Goal: Task Accomplishment & Management: Use online tool/utility

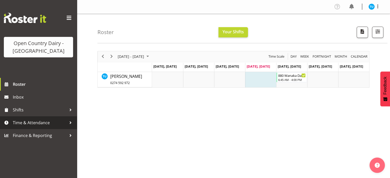
click at [14, 122] on span "Time & Attendance" at bounding box center [40, 123] width 54 height 8
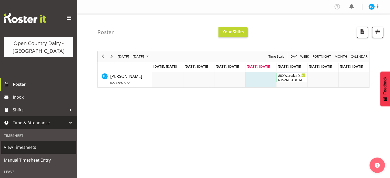
click at [21, 146] on span "View Timesheets" at bounding box center [38, 147] width 69 height 8
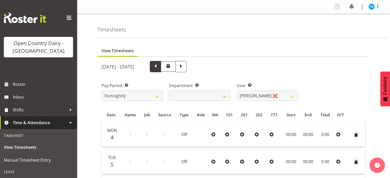
click at [159, 65] on span at bounding box center [155, 66] width 7 height 7
select select
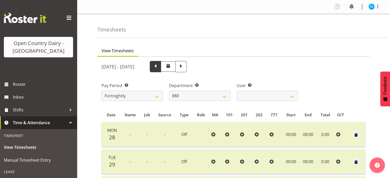
click at [159, 68] on span at bounding box center [155, 66] width 7 height 7
select select
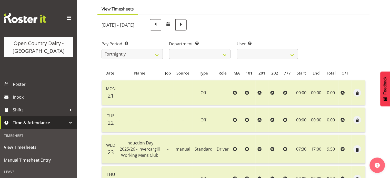
scroll to position [32, 0]
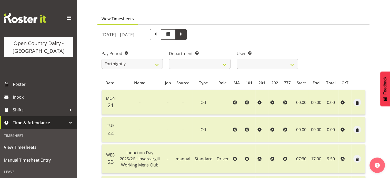
click at [187, 35] on span at bounding box center [180, 34] width 11 height 11
select select
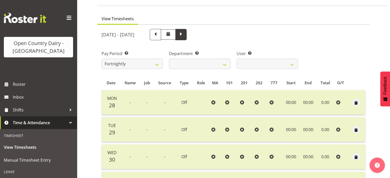
click at [184, 32] on span at bounding box center [181, 34] width 7 height 7
select select
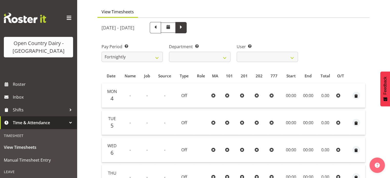
scroll to position [38, 0]
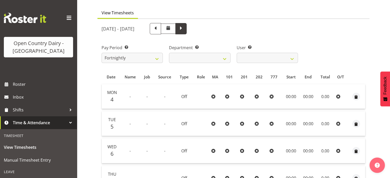
click at [187, 30] on span at bounding box center [180, 28] width 11 height 11
select select
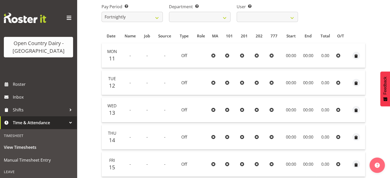
scroll to position [58, 0]
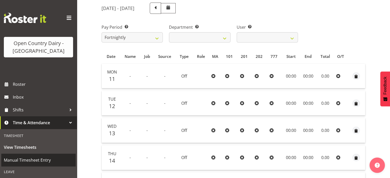
click at [50, 158] on span "Manual Timesheet Entry" at bounding box center [38, 160] width 69 height 8
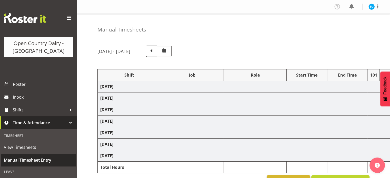
select select "59704"
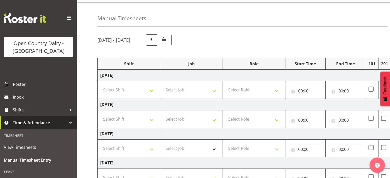
scroll to position [10, 0]
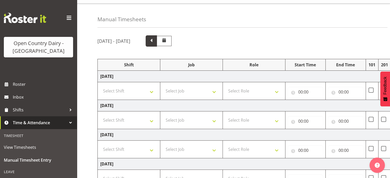
click at [155, 42] on span at bounding box center [151, 40] width 7 height 7
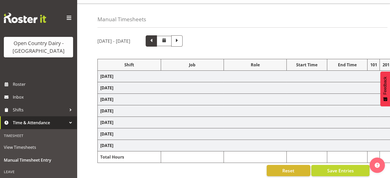
click at [155, 42] on span at bounding box center [151, 40] width 7 height 7
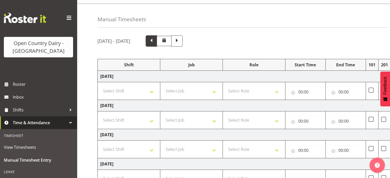
click at [155, 39] on span at bounding box center [151, 40] width 7 height 7
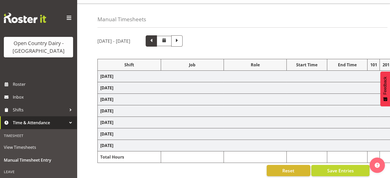
select select "77645"
select select "77632"
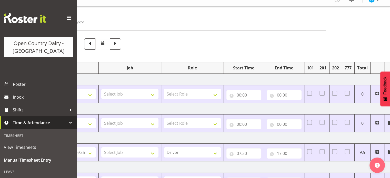
scroll to position [0, 0]
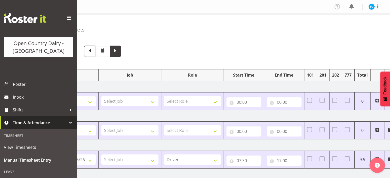
click at [119, 49] on span at bounding box center [115, 50] width 7 height 7
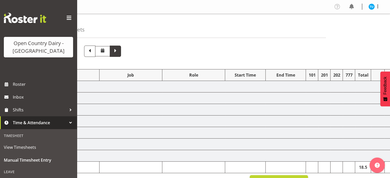
click at [119, 49] on span at bounding box center [115, 50] width 7 height 7
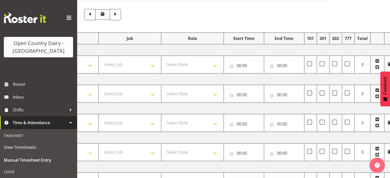
scroll to position [36, 0]
click at [119, 16] on span at bounding box center [115, 14] width 7 height 7
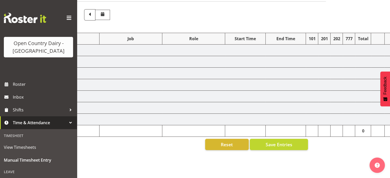
select select "59704"
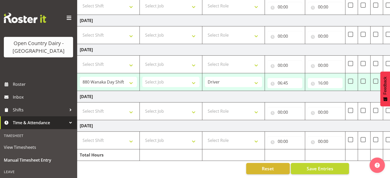
scroll to position [0, 10]
